Goal: Transaction & Acquisition: Obtain resource

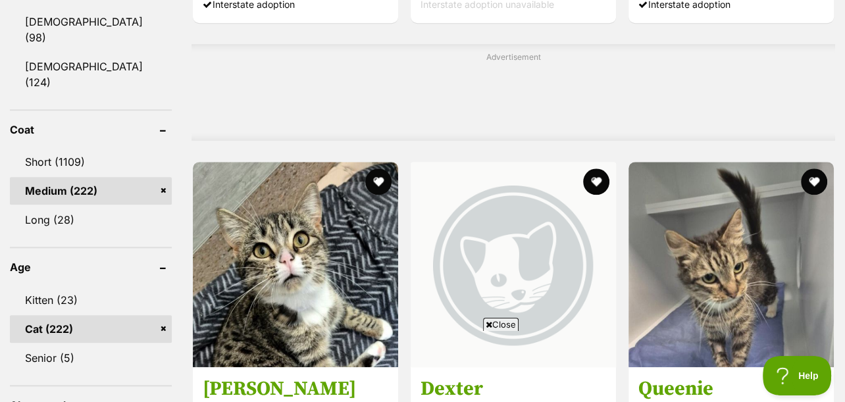
scroll to position [877, 0]
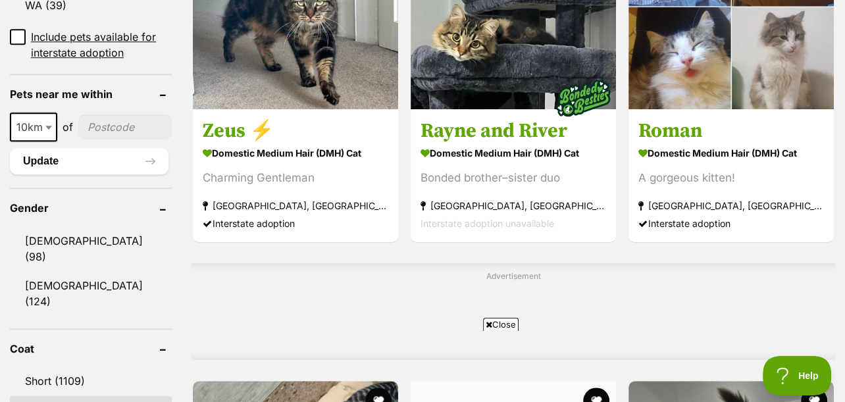
click at [47, 126] on b at bounding box center [48, 128] width 7 height 4
select select "50"
click at [101, 114] on input"] "postcode" at bounding box center [125, 126] width 91 height 25
type input"] "2750"
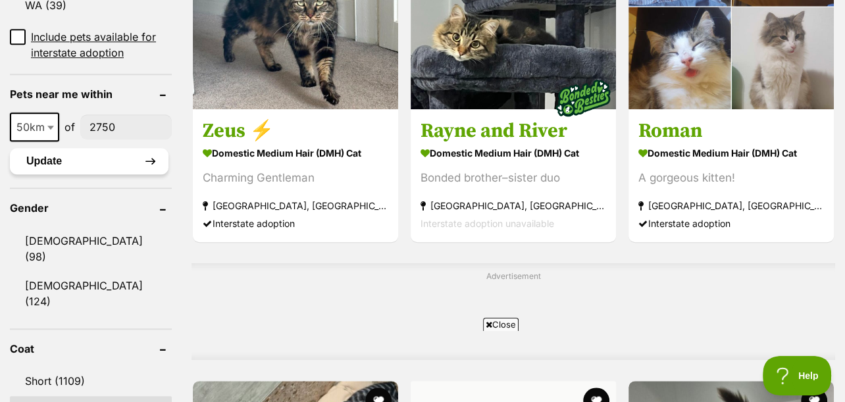
click at [78, 148] on button "Update" at bounding box center [89, 161] width 159 height 26
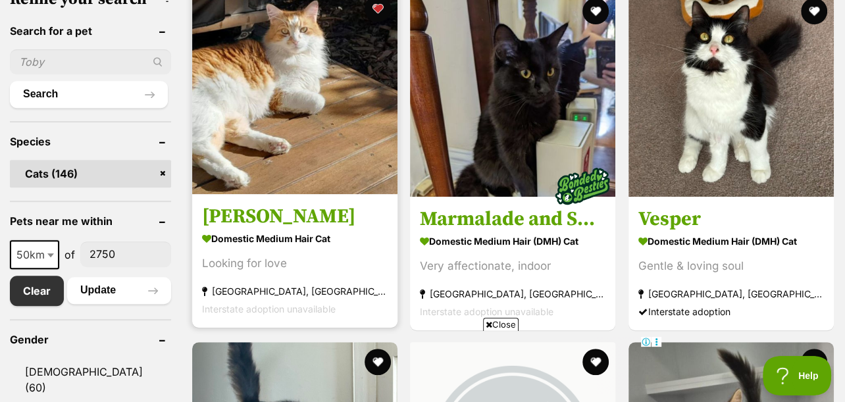
click at [273, 231] on strong "Domestic Medium Hair Cat" at bounding box center [295, 237] width 186 height 19
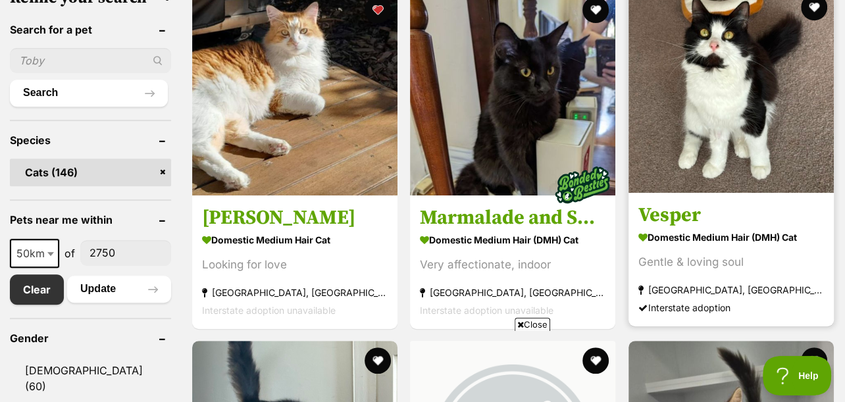
click at [682, 212] on h3 "Vesper" at bounding box center [731, 214] width 186 height 25
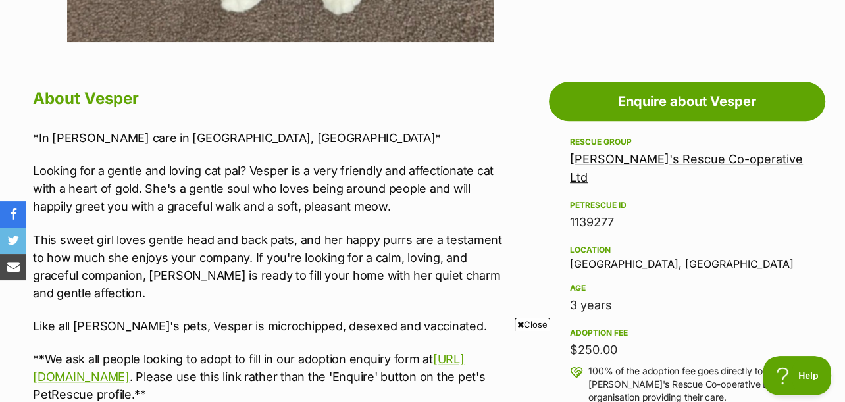
scroll to position [877, 0]
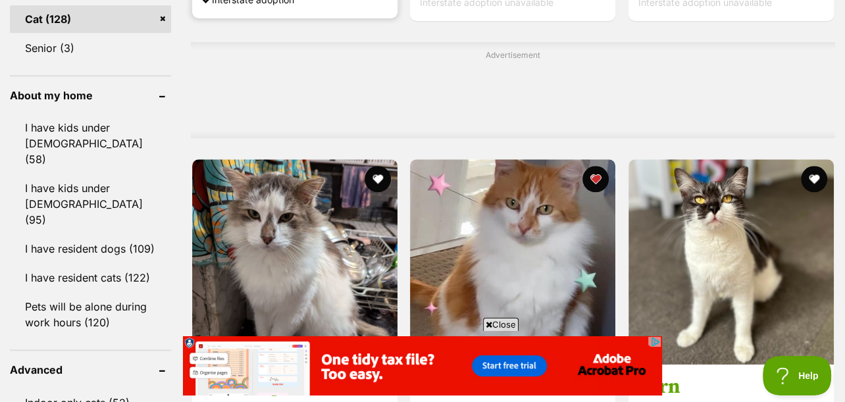
scroll to position [1317, 0]
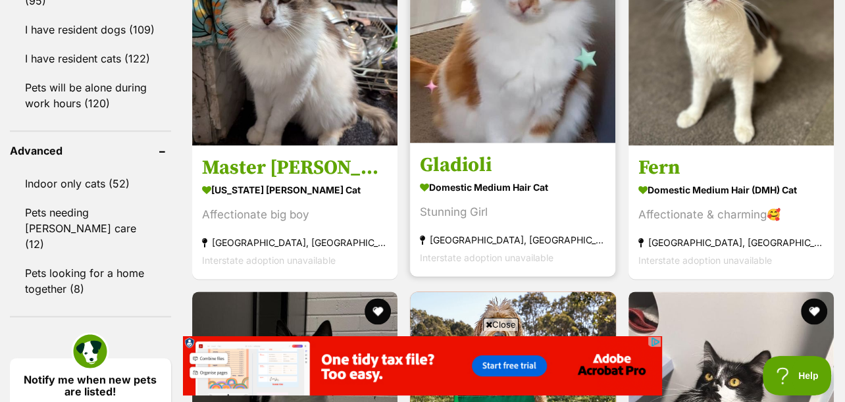
click at [475, 182] on strong "Domestic Medium Hair Cat" at bounding box center [513, 187] width 186 height 19
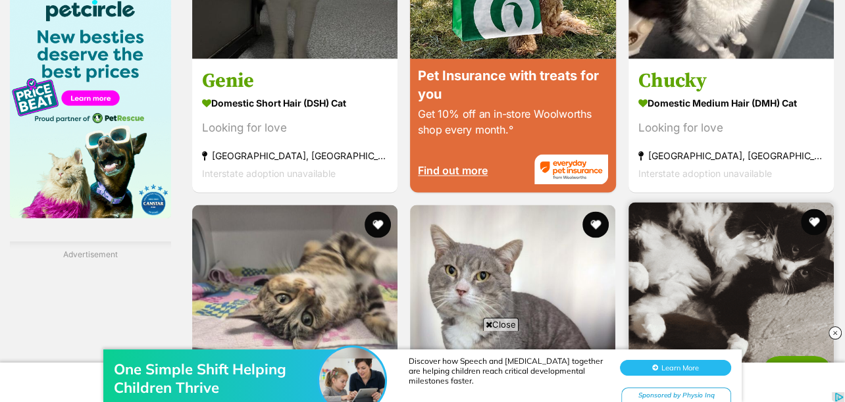
scroll to position [1536, 0]
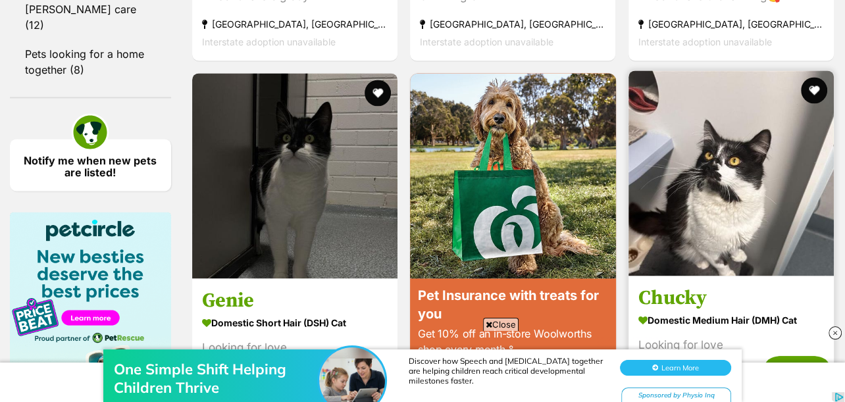
click at [683, 318] on strong "Domestic Medium Hair (DMH) Cat" at bounding box center [731, 319] width 186 height 19
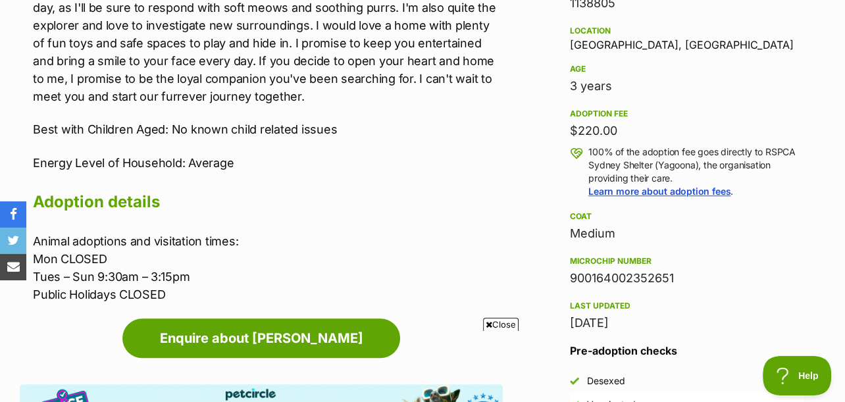
scroll to position [658, 0]
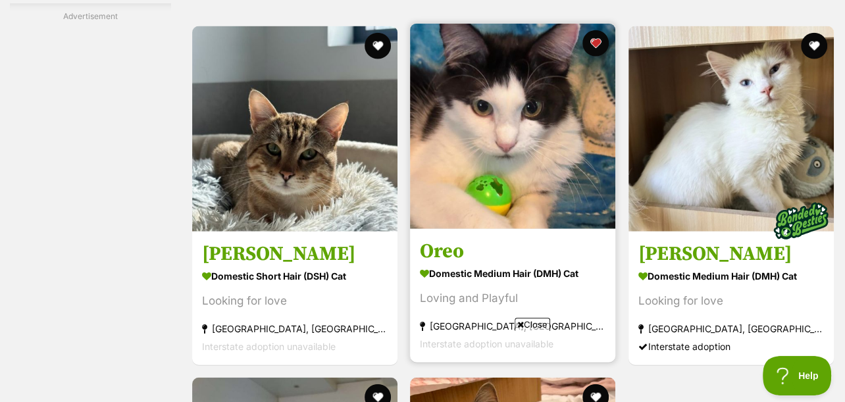
click at [484, 270] on strong "Domestic Medium Hair (DMH) Cat" at bounding box center [513, 273] width 186 height 19
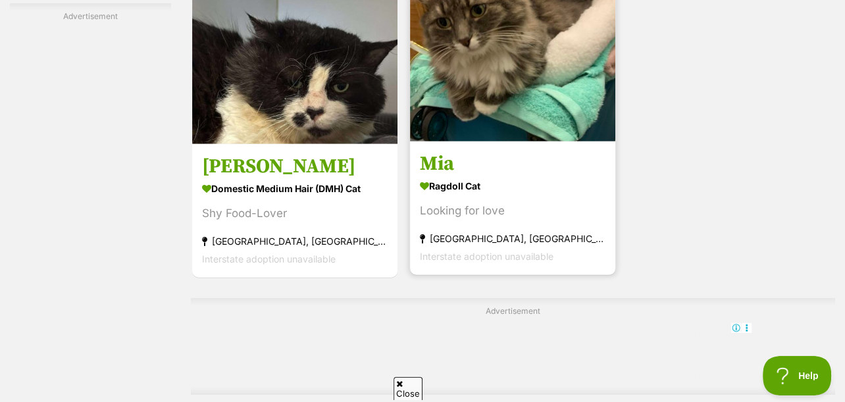
click at [474, 206] on div "Looking for love" at bounding box center [513, 210] width 186 height 18
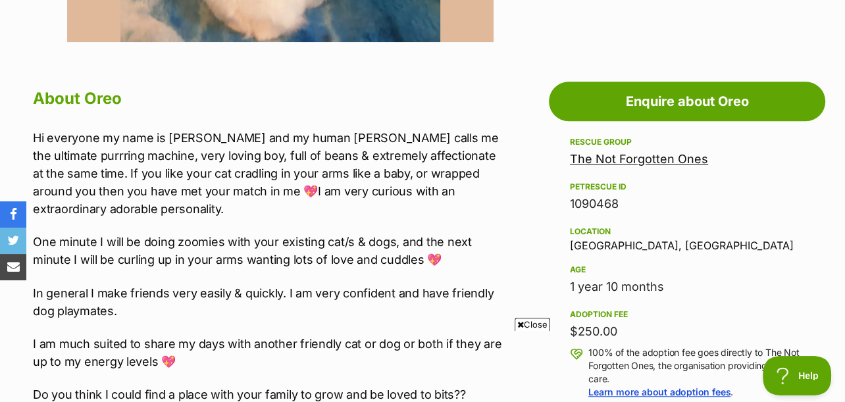
scroll to position [877, 0]
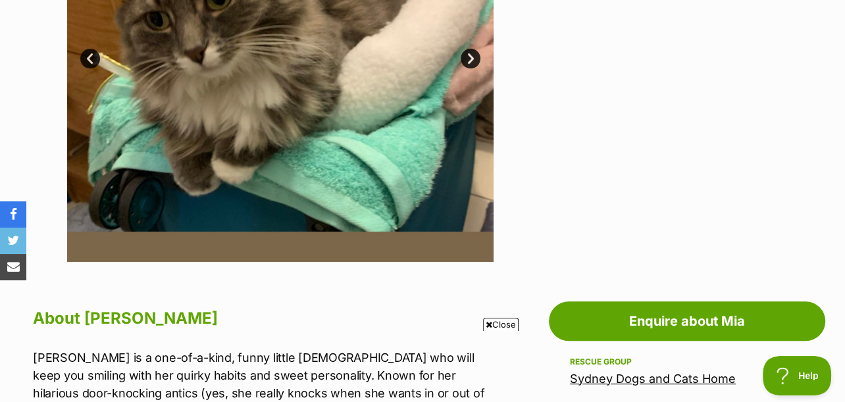
scroll to position [219, 0]
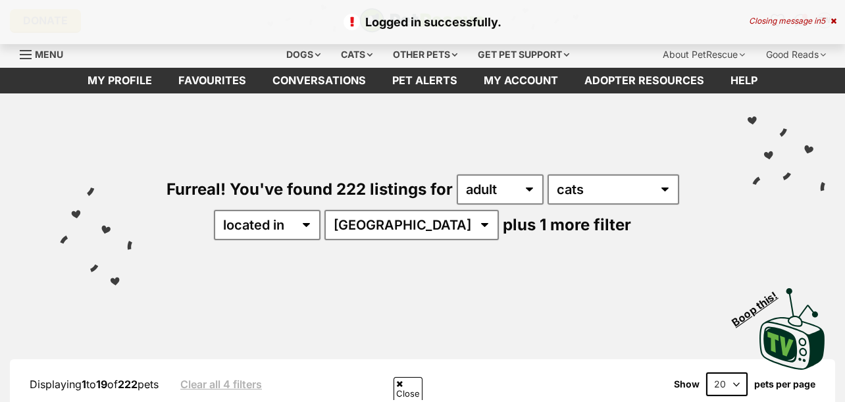
select select "50"
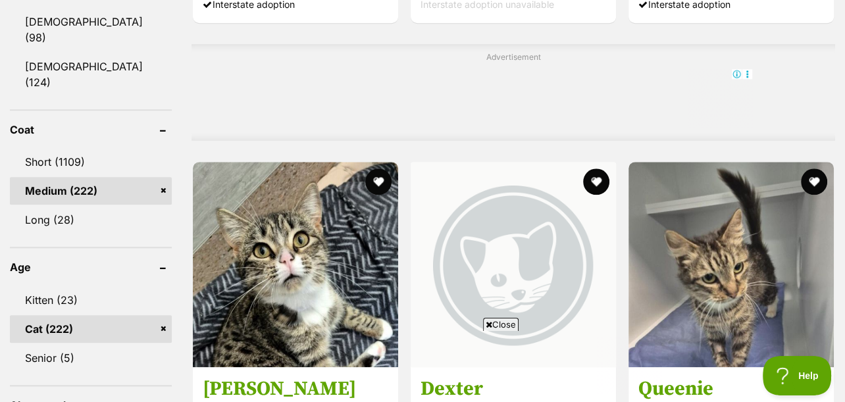
scroll to position [877, 0]
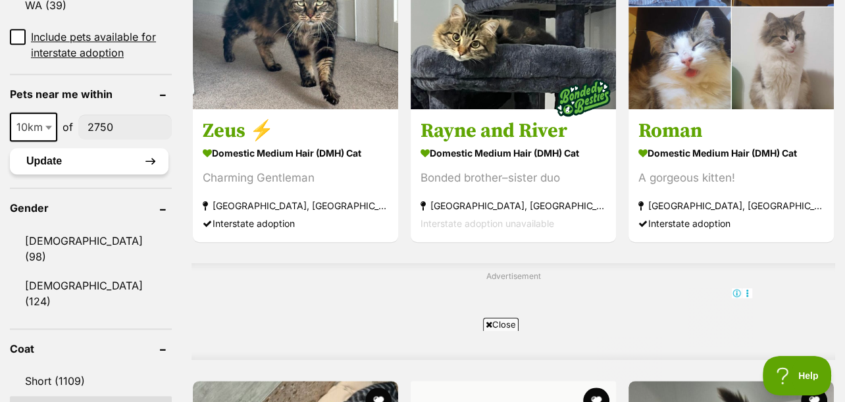
click at [46, 148] on button "Update" at bounding box center [89, 161] width 159 height 26
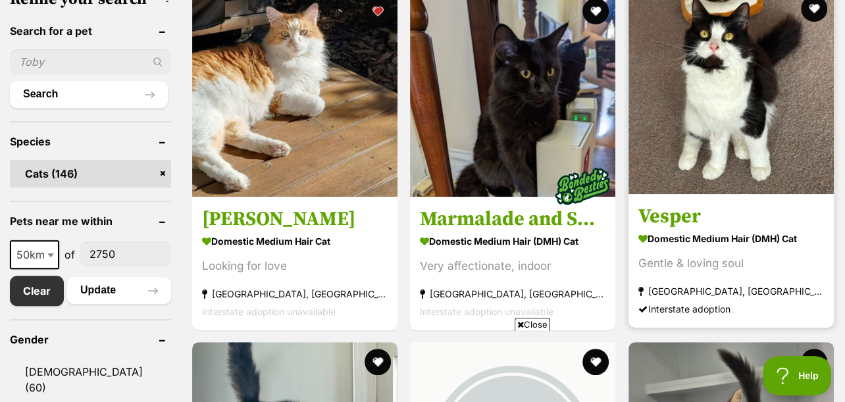
click at [710, 257] on div "Gentle & loving soul" at bounding box center [731, 263] width 186 height 18
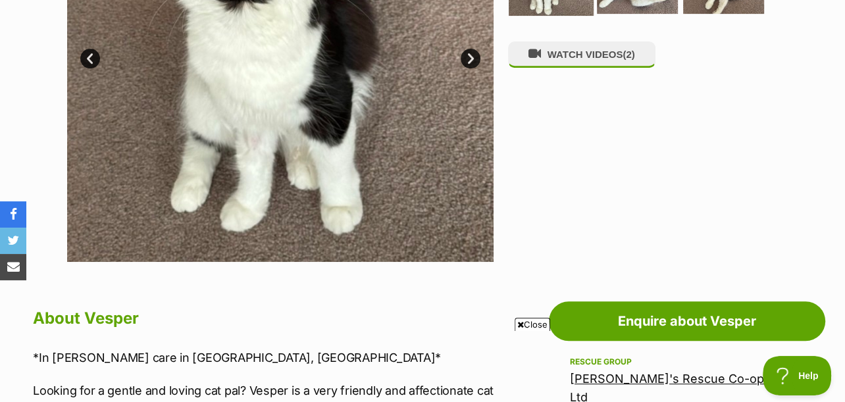
scroll to position [219, 0]
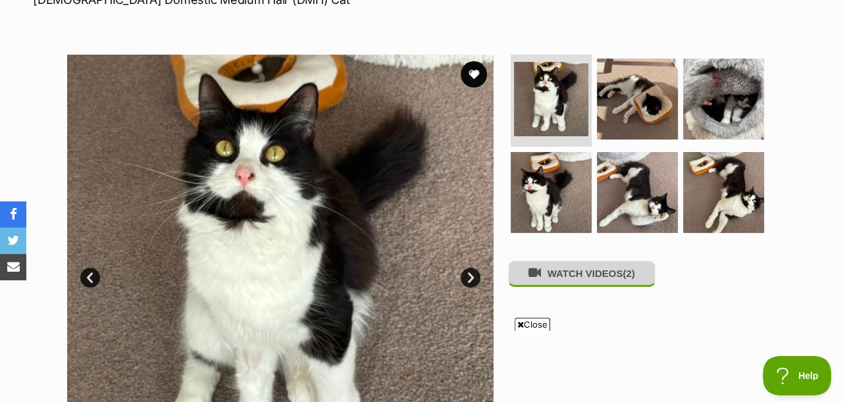
click at [592, 282] on button "WATCH VIDEOS (2)" at bounding box center [581, 274] width 147 height 26
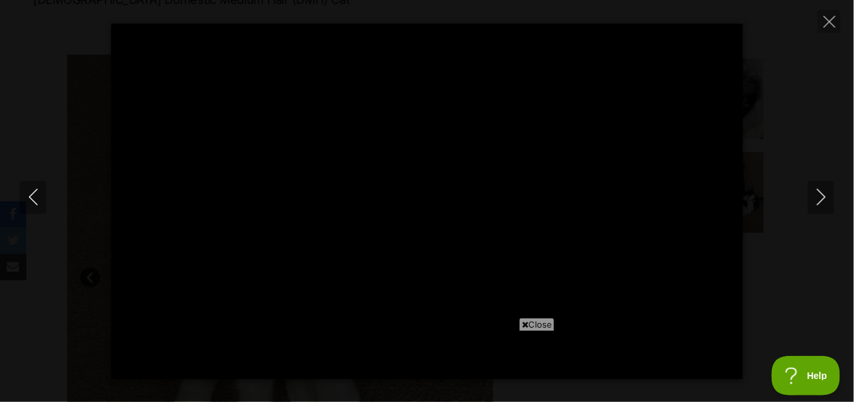
type input "100"
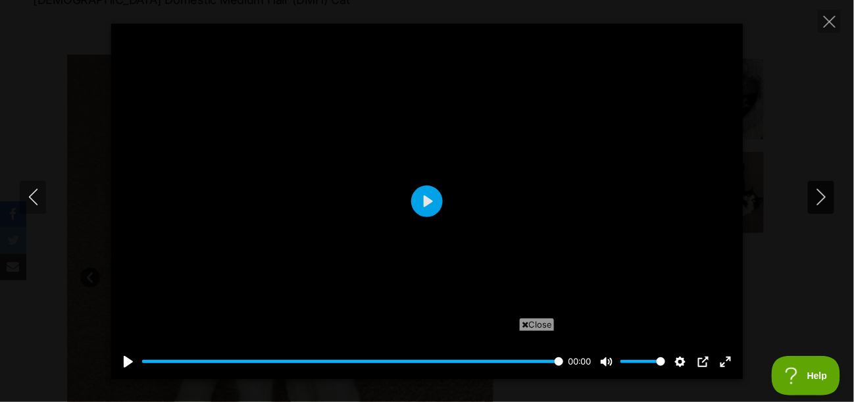
click at [822, 194] on icon "Next" at bounding box center [820, 197] width 9 height 16
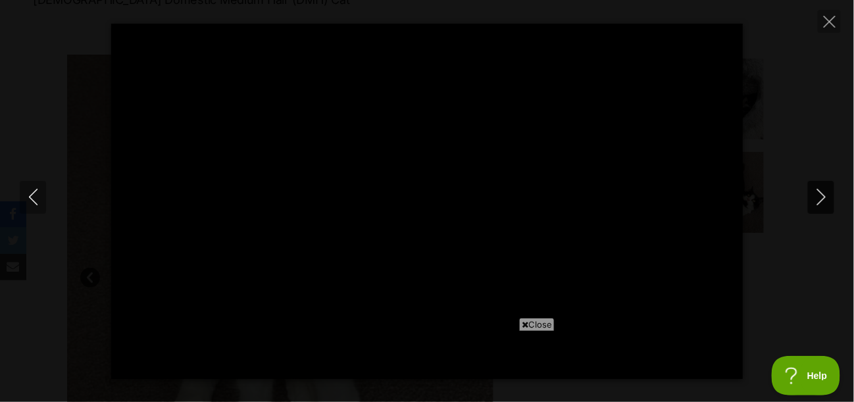
type input "100"
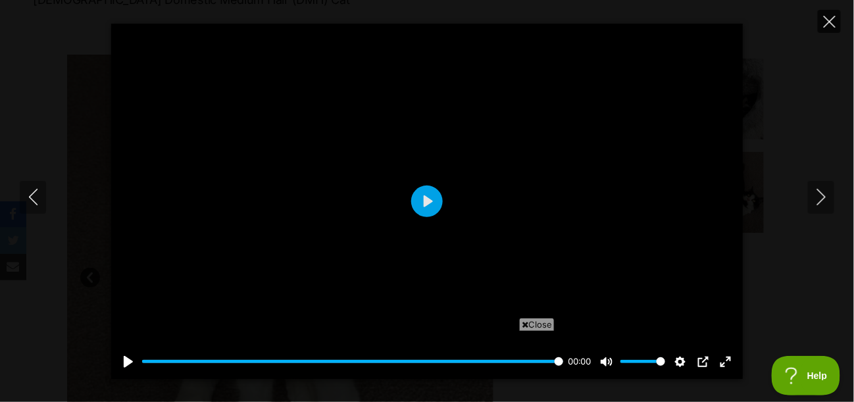
click at [828, 21] on icon "Close" at bounding box center [830, 22] width 12 height 12
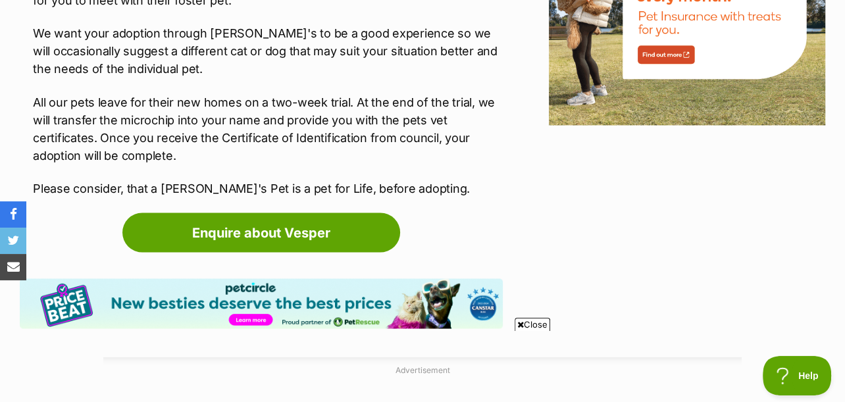
scroll to position [0, 0]
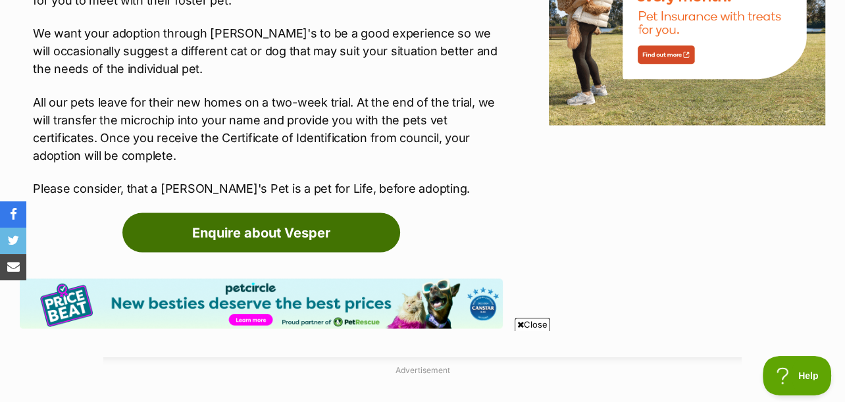
click at [264, 230] on link "Enquire about Vesper" at bounding box center [261, 231] width 278 height 39
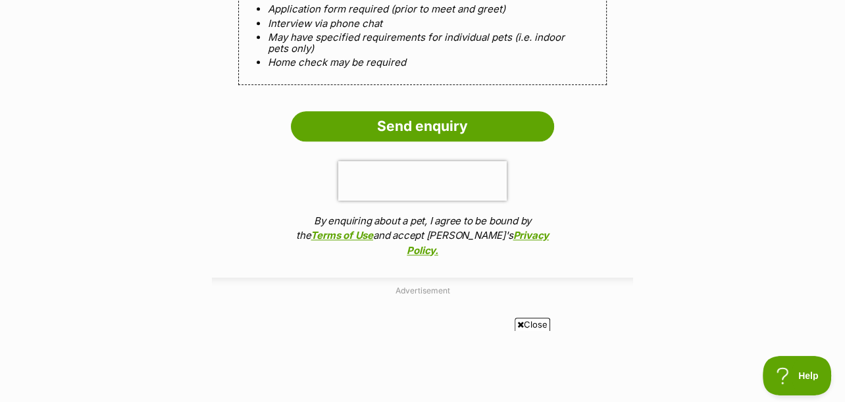
scroll to position [1096, 0]
